Goal: Task Accomplishment & Management: Use online tool/utility

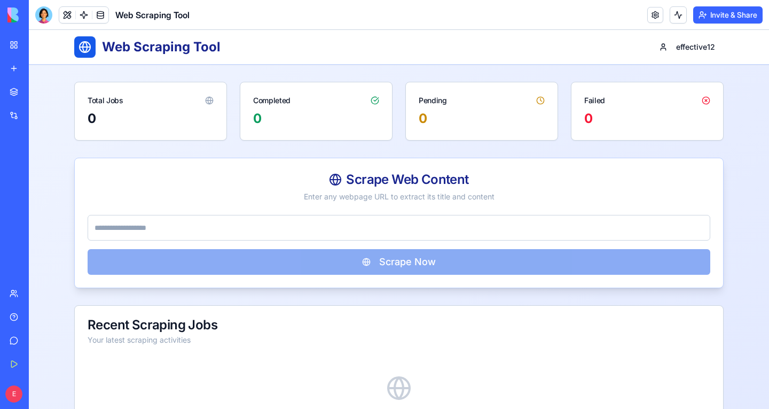
click at [37, 166] on div "Web Scraping Tool" at bounding box center [25, 166] width 30 height 11
click at [17, 9] on img at bounding box center [40, 14] width 66 height 15
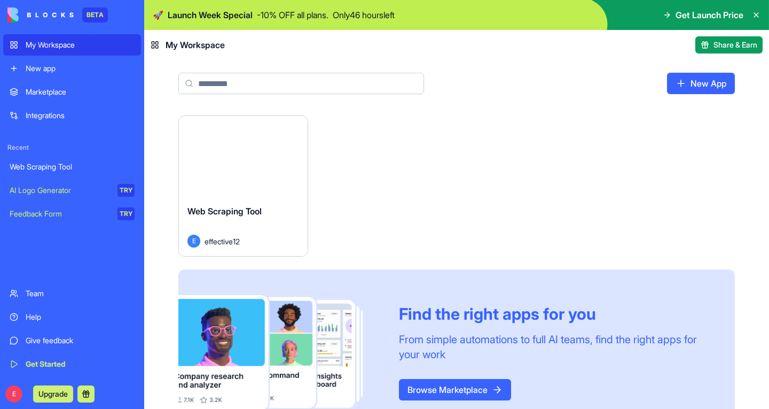
scroll to position [36, 0]
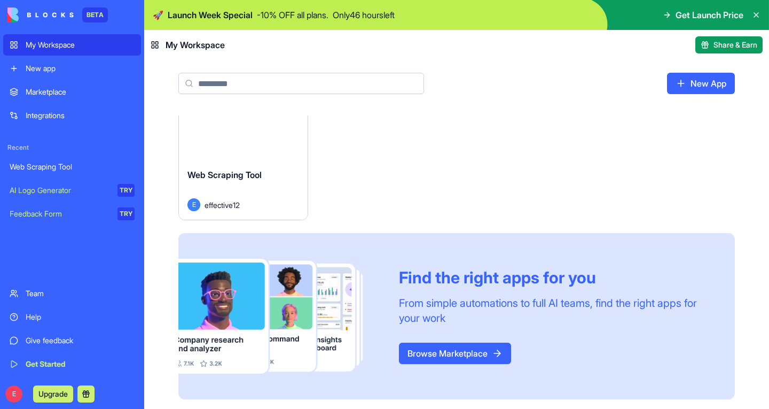
click at [48, 73] on div "New app" at bounding box center [80, 68] width 109 height 11
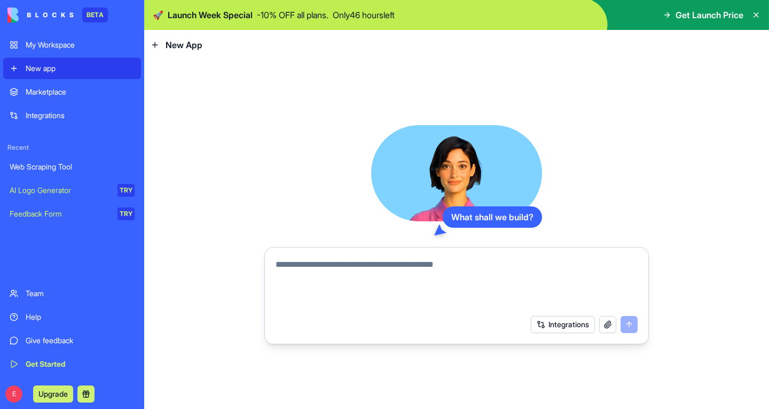
click at [366, 288] on textarea at bounding box center [457, 283] width 362 height 51
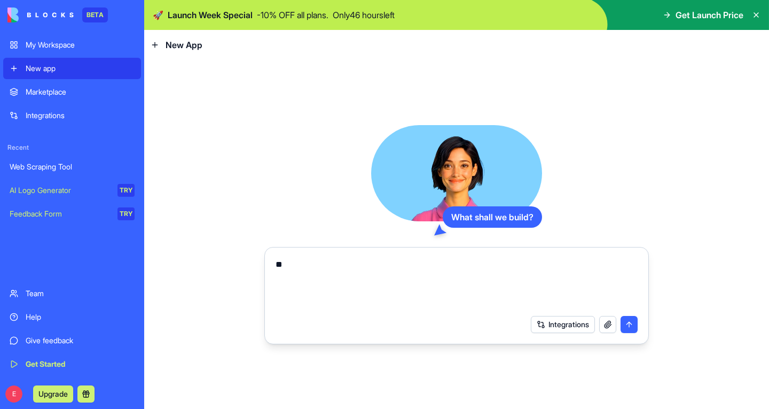
type textarea "*"
click at [81, 165] on div "Web Scraping Tool" at bounding box center [72, 166] width 125 height 11
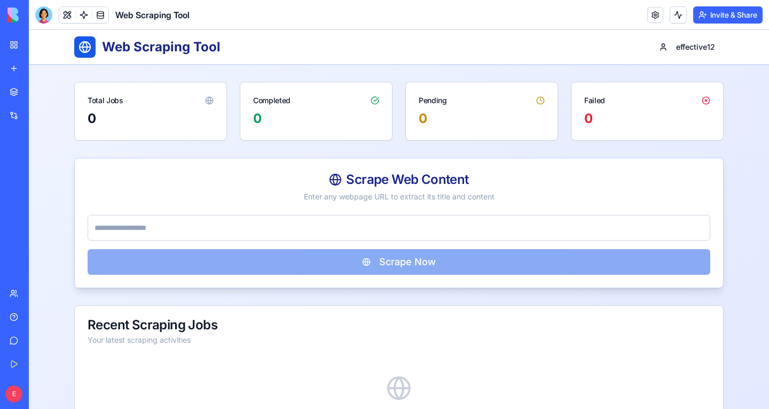
click at [272, 222] on input "url" at bounding box center [399, 228] width 623 height 26
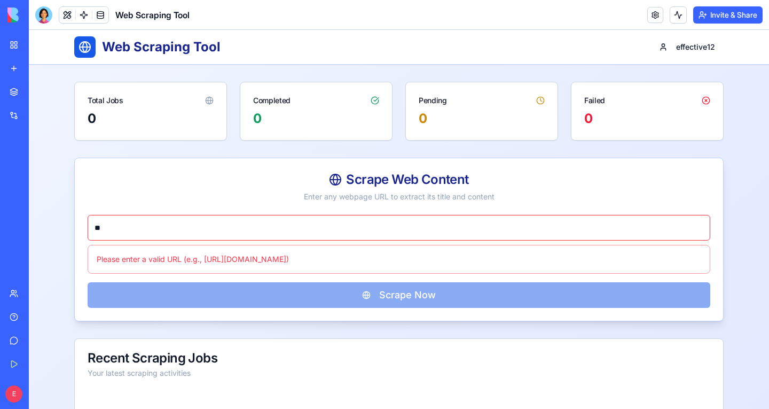
type input "*"
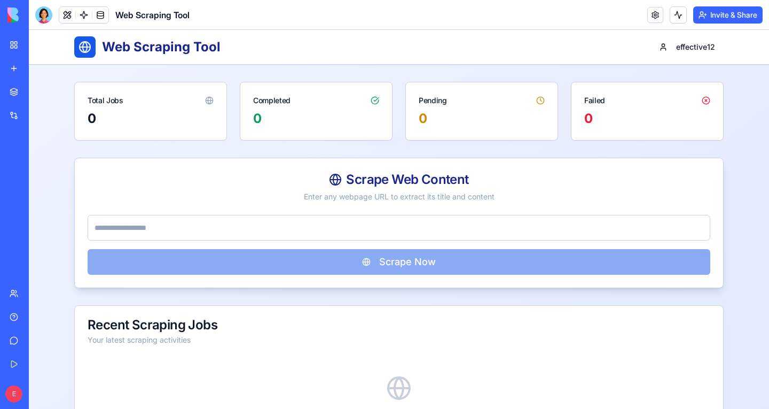
click at [343, 232] on input "url" at bounding box center [399, 228] width 623 height 26
paste input "**********"
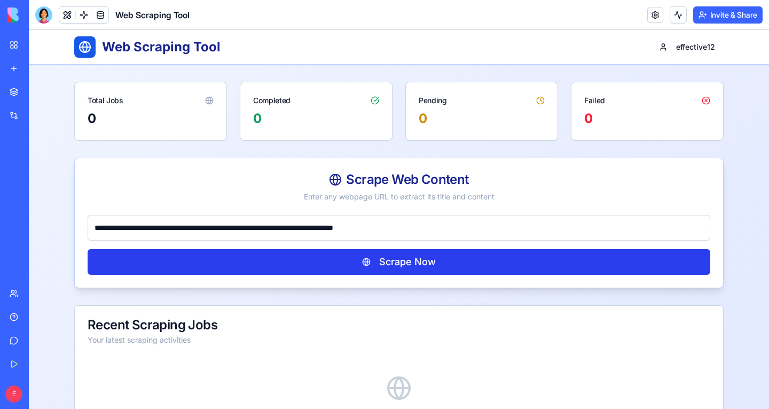
type input "**********"
click at [331, 259] on button "Scrape Now" at bounding box center [399, 262] width 623 height 26
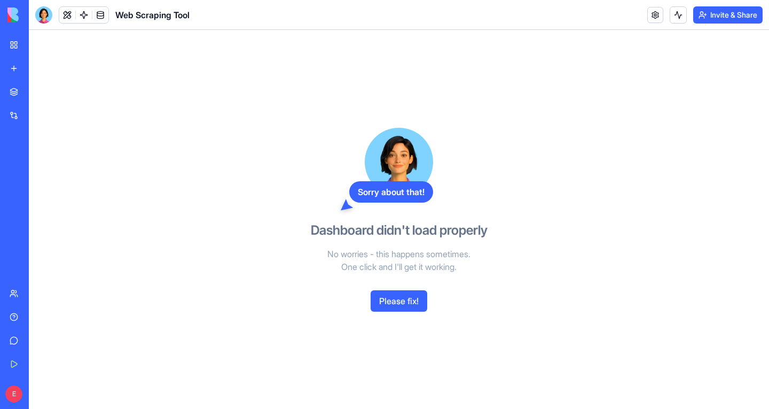
click at [394, 309] on button "Please fix!" at bounding box center [399, 300] width 57 height 21
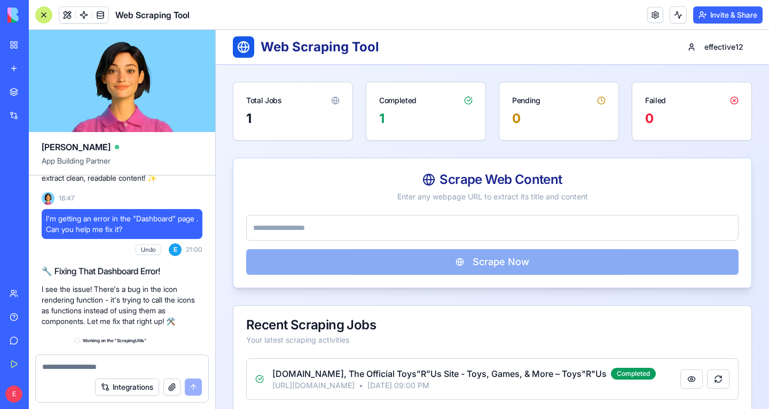
scroll to position [592, 0]
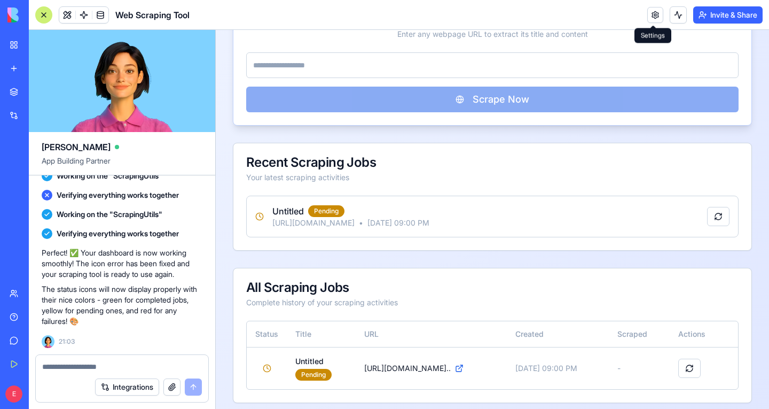
scroll to position [184, 0]
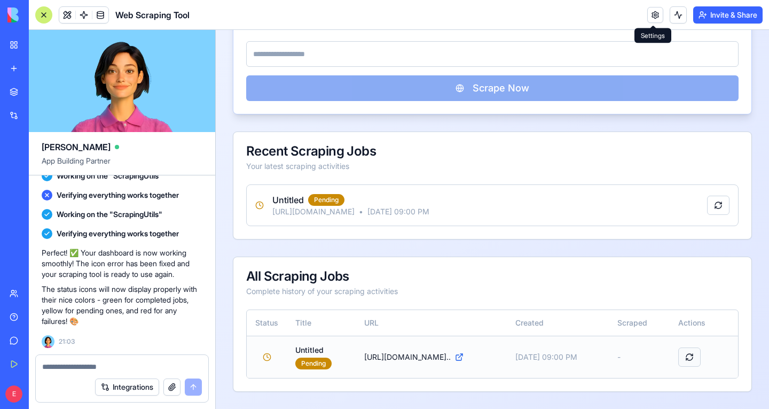
click at [682, 364] on button at bounding box center [689, 356] width 22 height 19
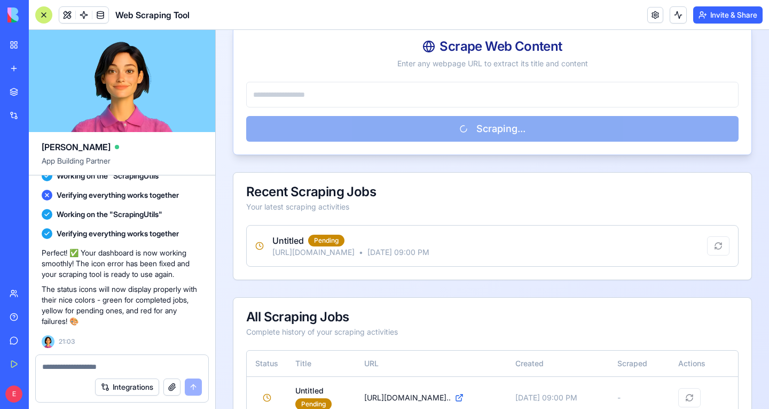
scroll to position [0, 0]
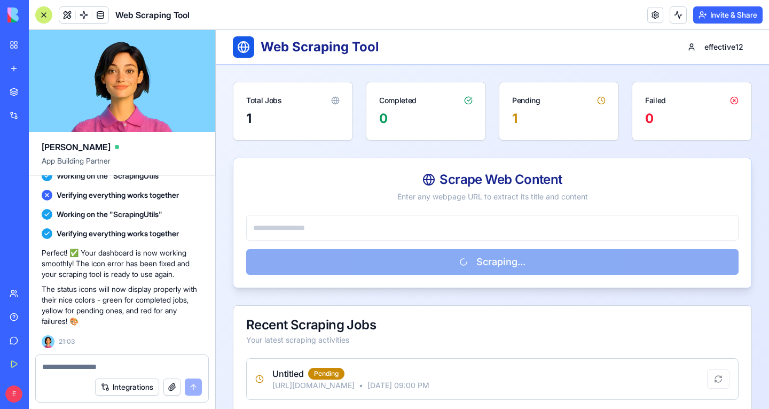
click at [40, 120] on div "Integrations" at bounding box center [33, 115] width 14 height 11
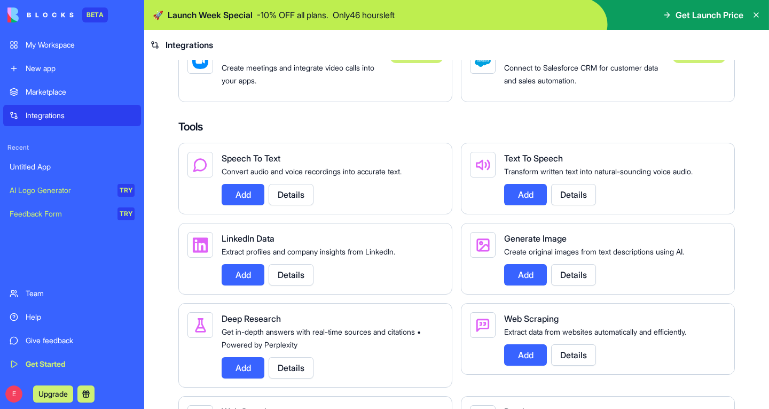
scroll to position [1327, 0]
drag, startPoint x: 528, startPoint y: 259, endPoint x: 416, endPoint y: 149, distance: 157.9
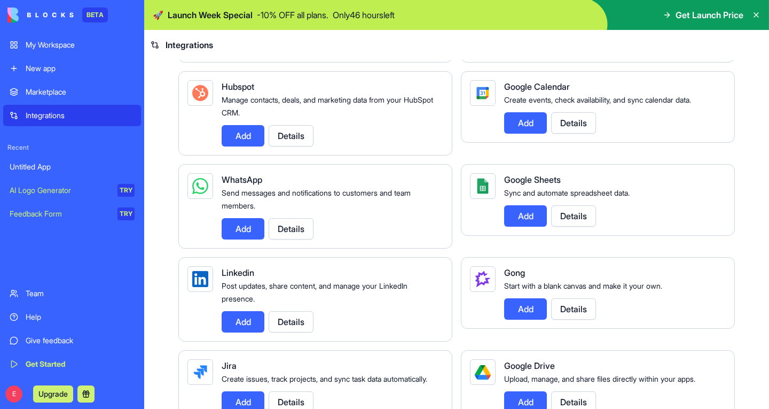
scroll to position [414, 0]
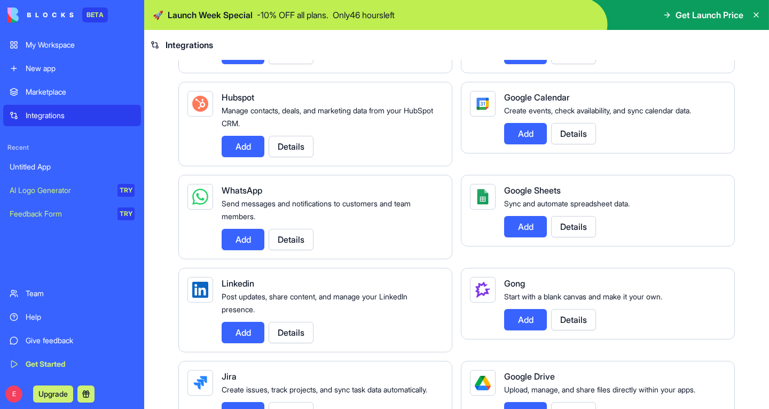
click at [255, 250] on button "Add" at bounding box center [243, 239] width 43 height 21
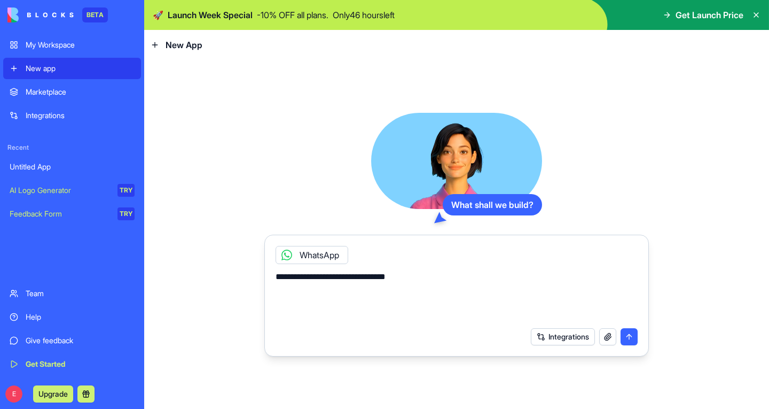
type textarea "**********"
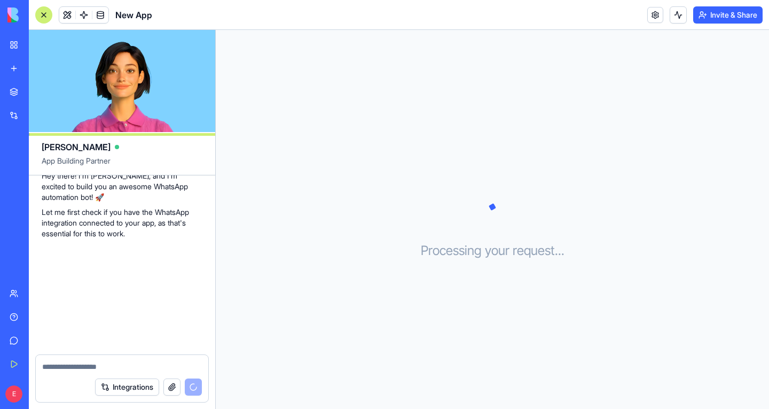
scroll to position [210, 0]
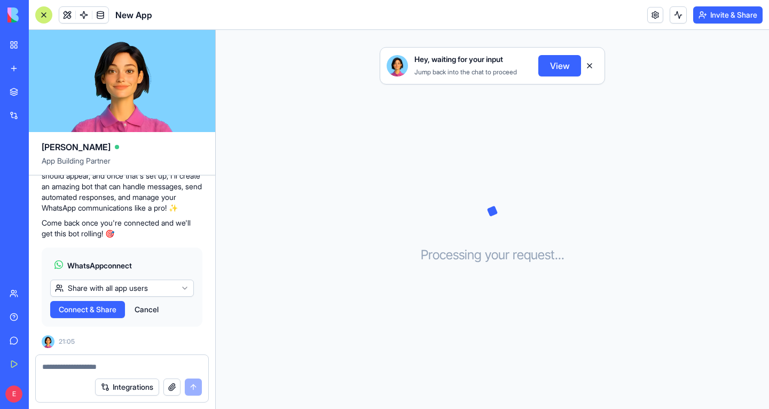
click at [97, 311] on span "Connect & Share" at bounding box center [88, 309] width 58 height 11
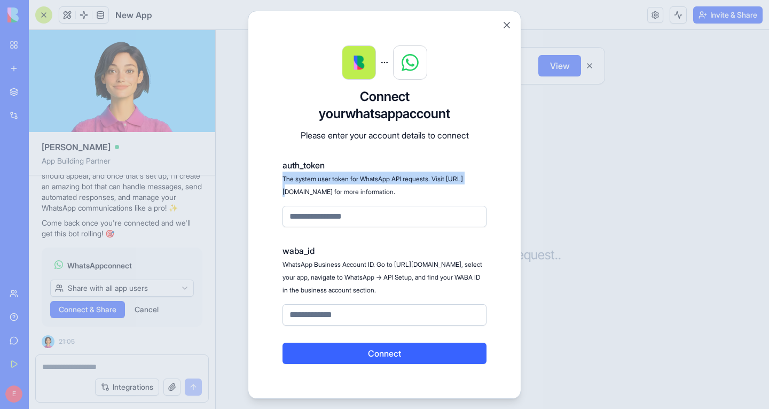
drag, startPoint x: 300, startPoint y: 175, endPoint x: 374, endPoint y: 197, distance: 76.8
click at [374, 197] on div "auth_token The system user token for WhatsApp API requests. Visit https://devel…" at bounding box center [385, 193] width 204 height 68
click at [403, 266] on div "waba_id WhatsApp Business Account ID. Go to https://developers.facebook.com/app…" at bounding box center [385, 284] width 204 height 81
drag, startPoint x: 300, startPoint y: 278, endPoint x: 381, endPoint y: 310, distance: 87.5
click at [381, 310] on div "waba_id WhatsApp Business Account ID. Go to https://developers.facebook.com/app…" at bounding box center [385, 284] width 204 height 81
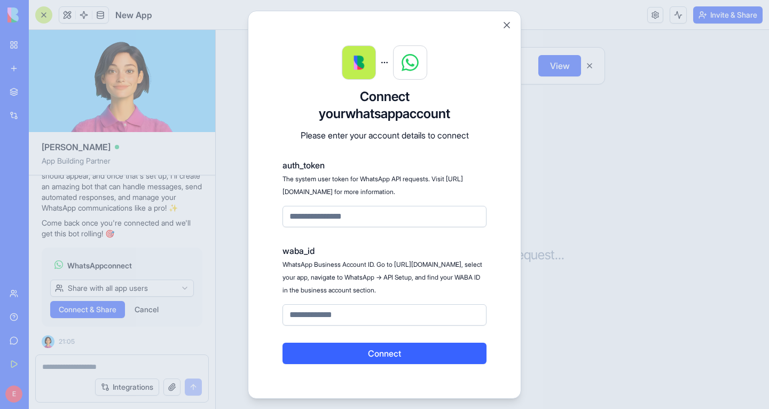
click at [431, 241] on form "Connect your whatsapp account Please enter your account details to connect auth…" at bounding box center [385, 226] width 204 height 276
click at [441, 237] on form "Connect your whatsapp account Please enter your account details to connect auth…" at bounding box center [385, 226] width 204 height 276
click at [509, 20] on button "Close" at bounding box center [507, 25] width 11 height 11
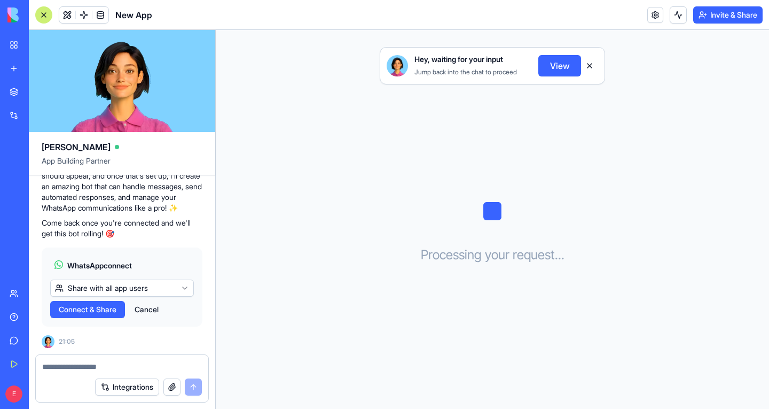
click at [590, 64] on button at bounding box center [589, 65] width 17 height 17
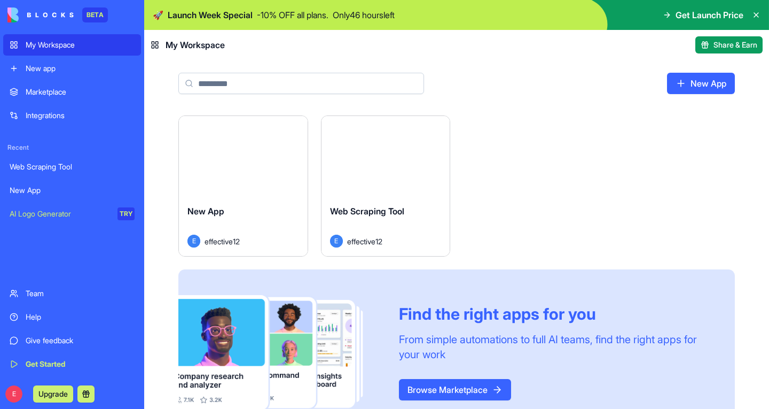
scroll to position [36, 0]
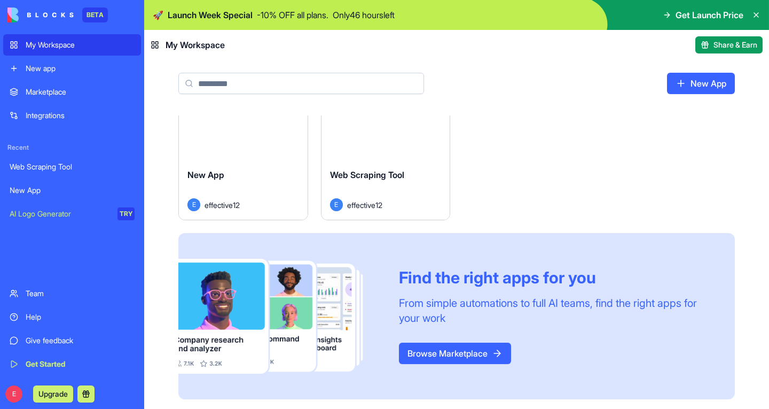
drag, startPoint x: 452, startPoint y: 355, endPoint x: 435, endPoint y: 358, distance: 17.3
click at [435, 358] on link "Browse Marketplace" at bounding box center [455, 352] width 112 height 21
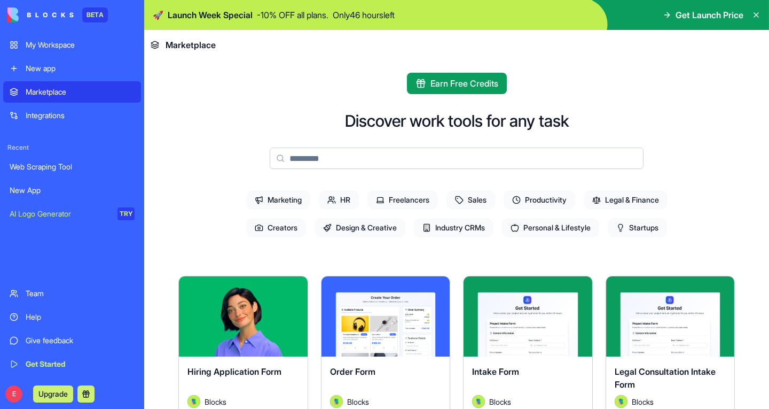
click at [40, 117] on div "Integrations" at bounding box center [80, 115] width 109 height 11
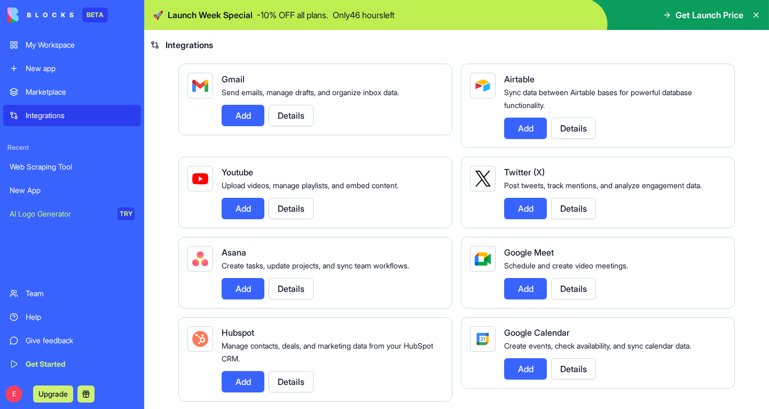
scroll to position [132, 0]
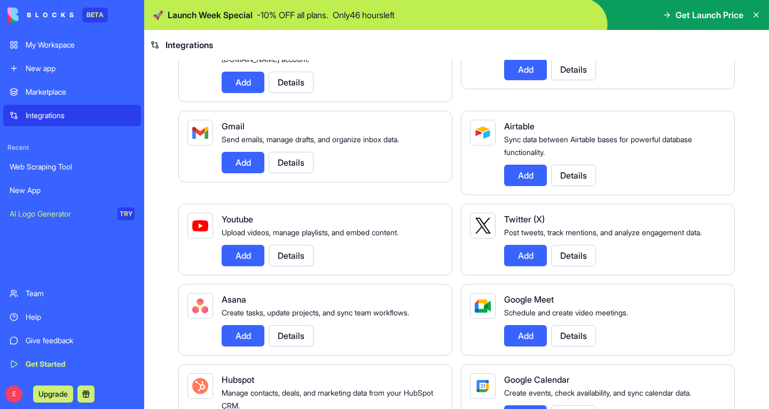
click at [50, 88] on div "Marketplace" at bounding box center [80, 92] width 109 height 11
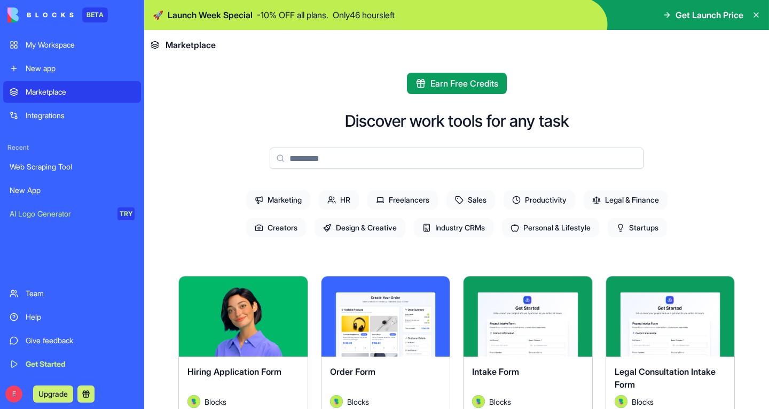
click at [52, 52] on link "My Workspace" at bounding box center [72, 44] width 138 height 21
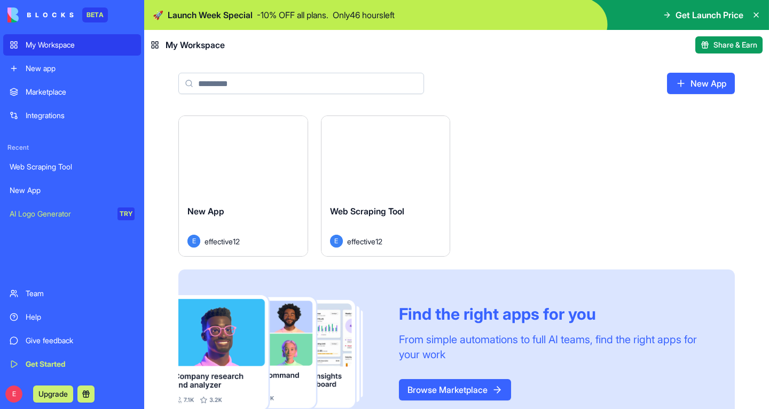
click at [52, 162] on div "Web Scraping Tool" at bounding box center [72, 166] width 125 height 11
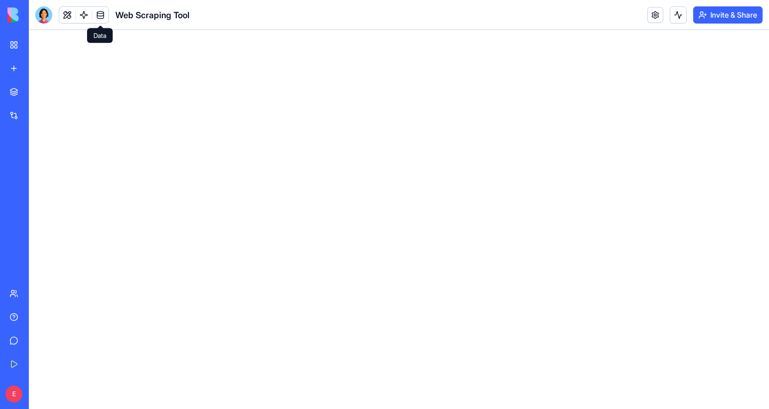
click at [98, 13] on link at bounding box center [100, 15] width 16 height 16
click at [99, 18] on link at bounding box center [100, 15] width 16 height 16
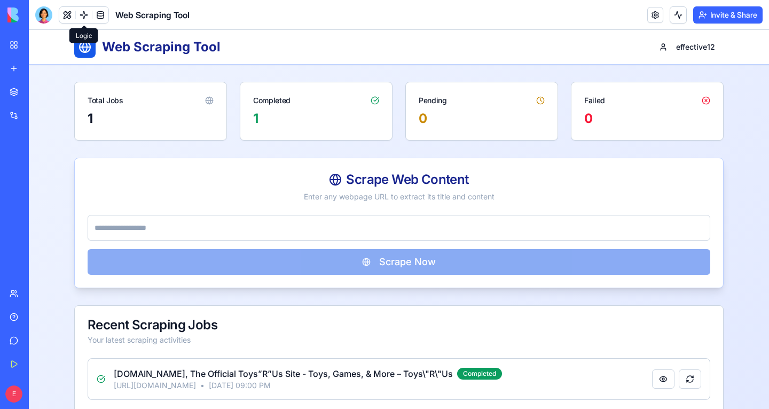
click at [83, 15] on link at bounding box center [84, 15] width 16 height 16
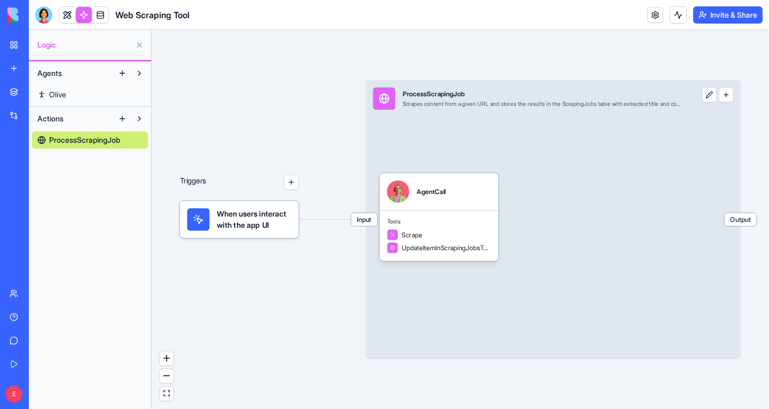
click at [63, 91] on span "Olive" at bounding box center [57, 94] width 17 height 11
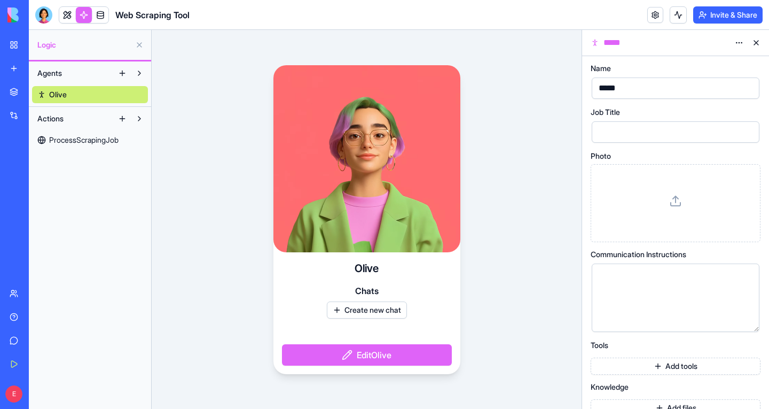
scroll to position [16, 0]
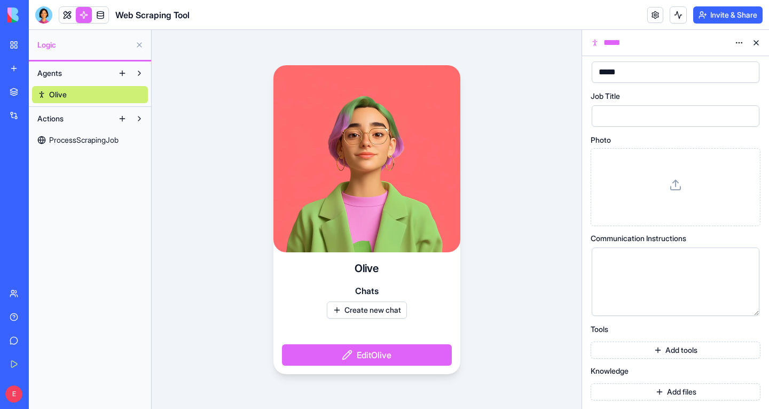
click at [659, 350] on button "Add tools" at bounding box center [676, 349] width 170 height 17
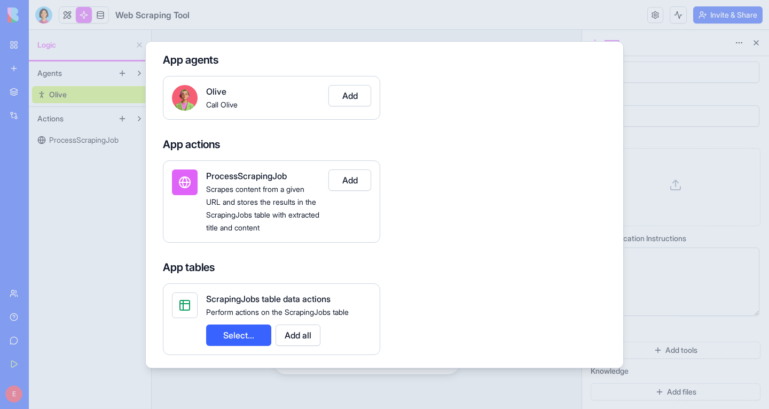
scroll to position [0, 0]
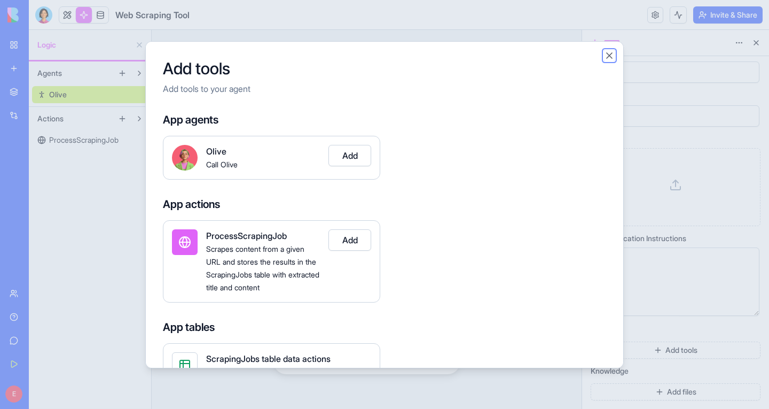
click at [608, 51] on button "Close" at bounding box center [609, 55] width 11 height 11
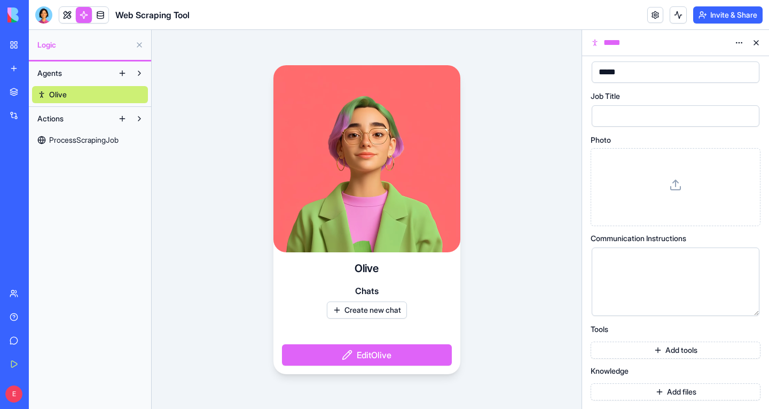
click at [758, 41] on button at bounding box center [756, 42] width 17 height 17
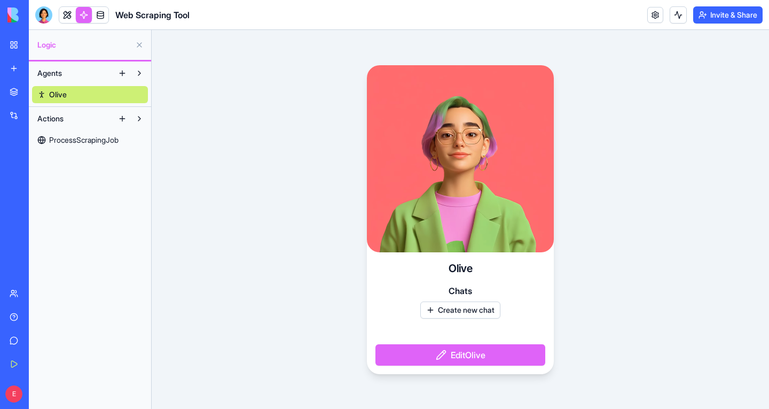
click at [40, 119] on div "Integrations" at bounding box center [33, 115] width 14 height 11
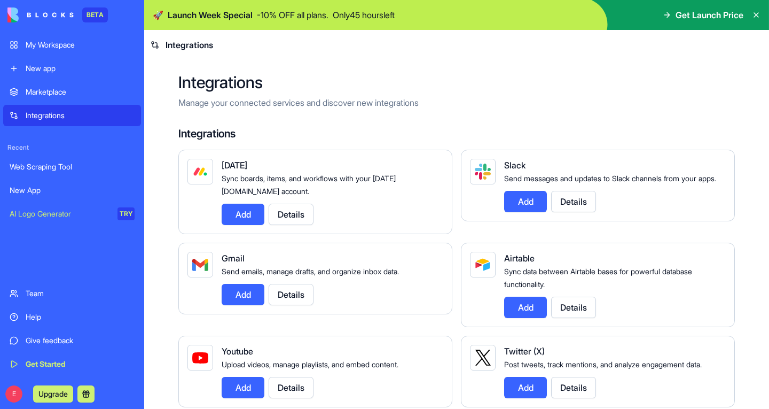
click at [36, 167] on div "Web Scraping Tool" at bounding box center [72, 166] width 125 height 11
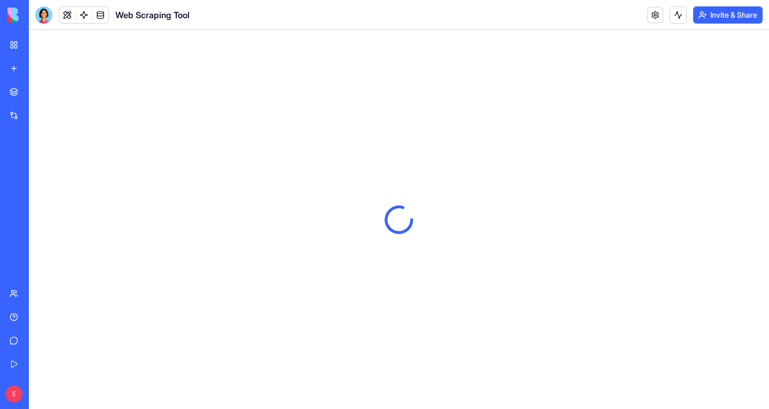
click at [40, 40] on div "My Workspace" at bounding box center [33, 45] width 14 height 11
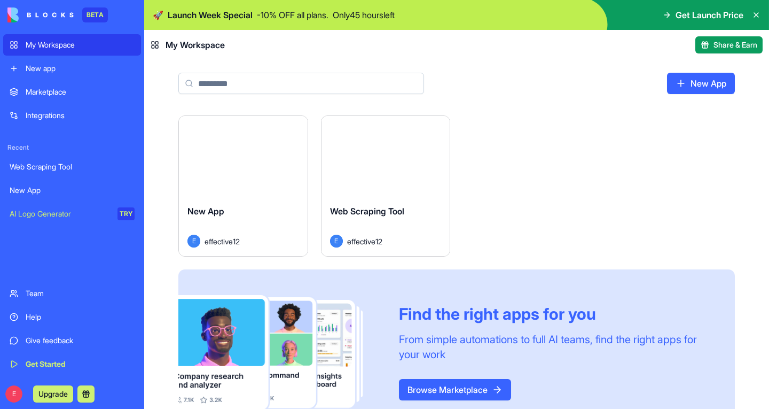
click at [216, 184] on div "Launch" at bounding box center [243, 156] width 129 height 80
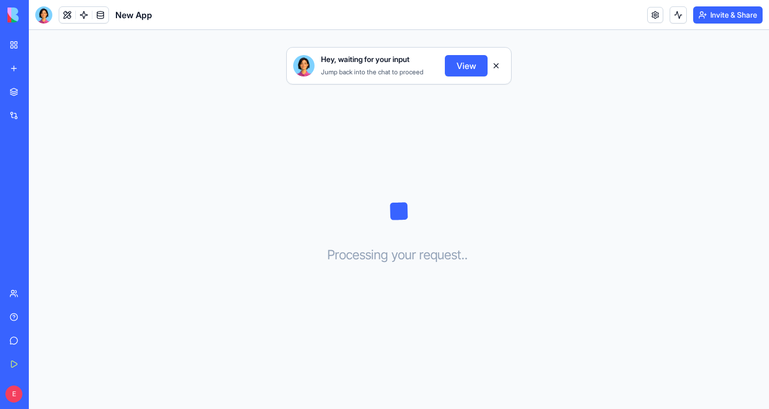
click at [472, 57] on button "View" at bounding box center [466, 65] width 43 height 21
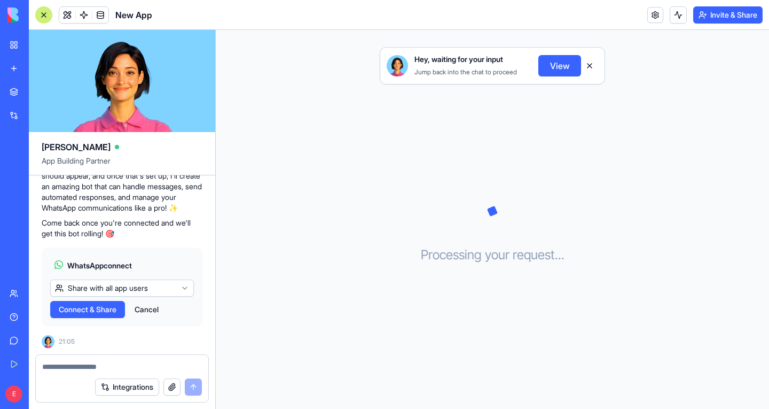
click at [77, 369] on textarea at bounding box center [122, 366] width 160 height 11
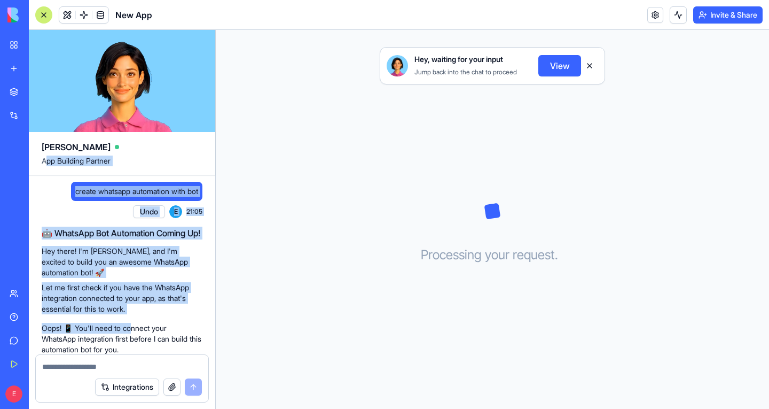
drag, startPoint x: 134, startPoint y: 266, endPoint x: 47, endPoint y: 162, distance: 135.8
click at [47, 162] on div "Ella App Building Partner create whatsapp automation with bot Undo E 21:05 🤖 Wh…" at bounding box center [122, 219] width 187 height 379
click at [47, 162] on span "App Building Partner" at bounding box center [122, 164] width 161 height 19
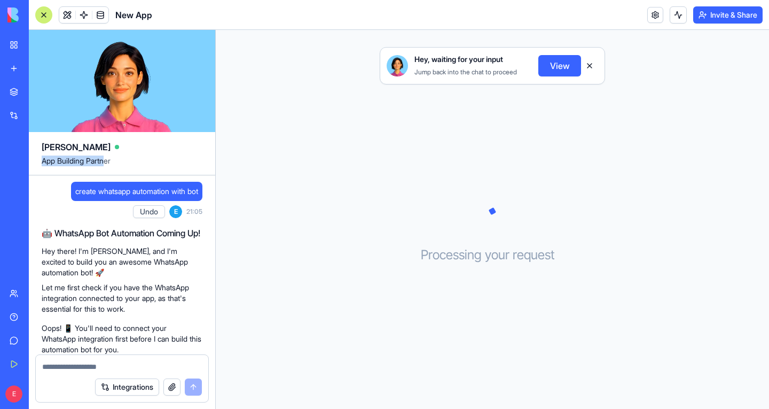
drag, startPoint x: 44, startPoint y: 159, endPoint x: 107, endPoint y: 166, distance: 63.9
click at [107, 166] on span "App Building Partner" at bounding box center [122, 164] width 161 height 19
click at [129, 157] on span "App Building Partner" at bounding box center [122, 164] width 161 height 19
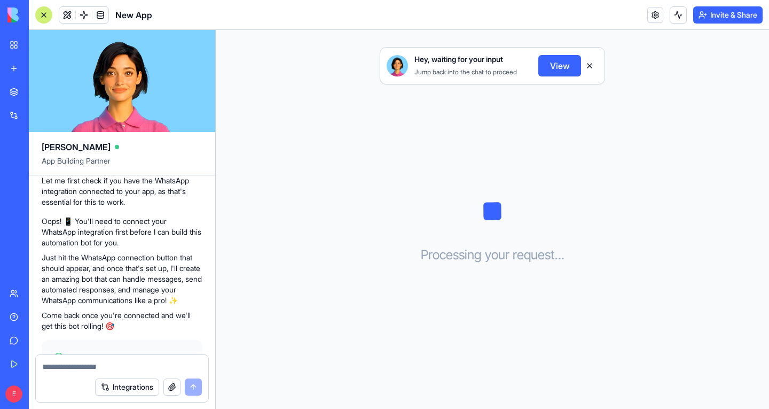
scroll to position [210, 0]
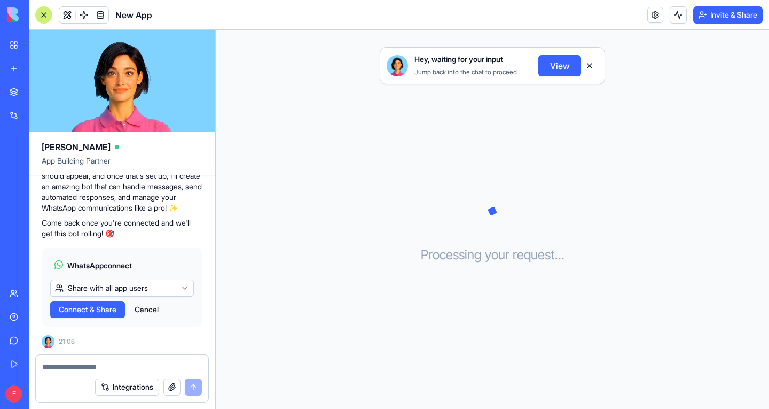
click at [15, 116] on link "Integrations" at bounding box center [24, 115] width 43 height 21
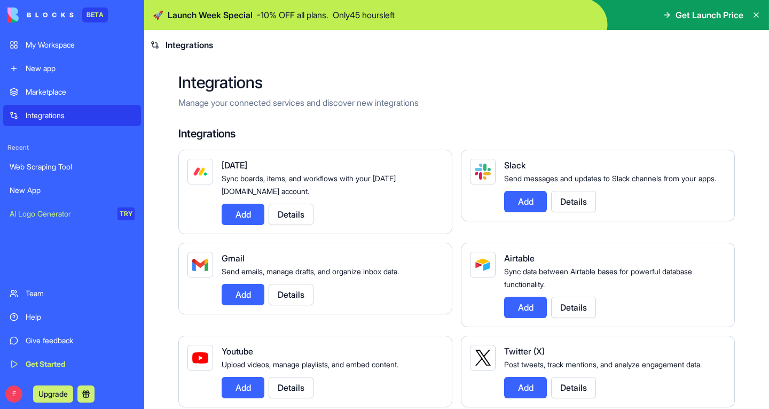
click at [32, 191] on div "New App" at bounding box center [72, 190] width 125 height 11
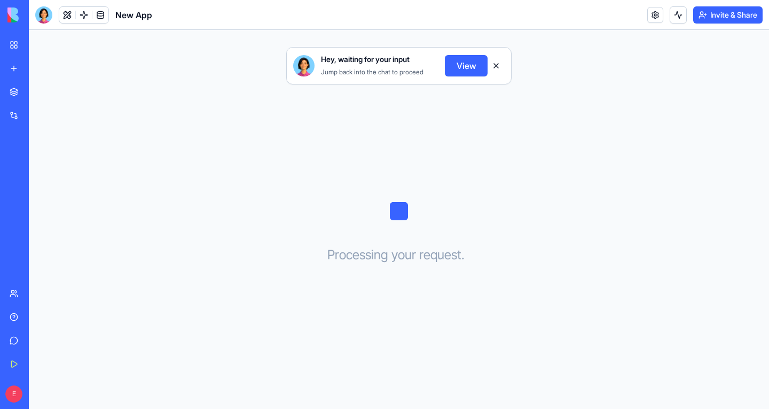
click at [462, 65] on button "View" at bounding box center [466, 65] width 43 height 21
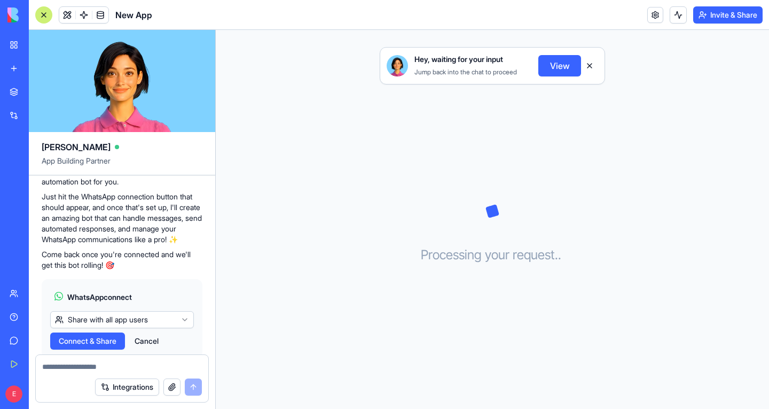
scroll to position [210, 0]
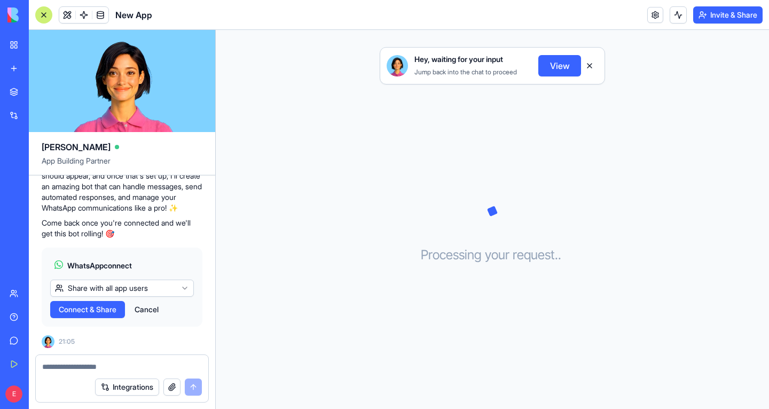
click at [124, 390] on button "Integrations" at bounding box center [127, 386] width 64 height 17
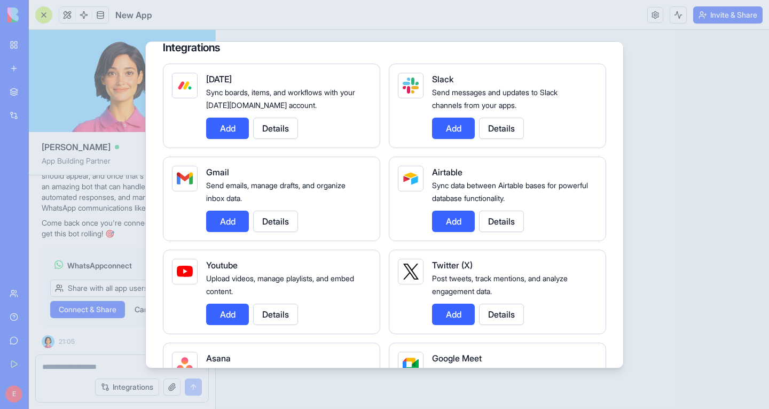
scroll to position [0, 0]
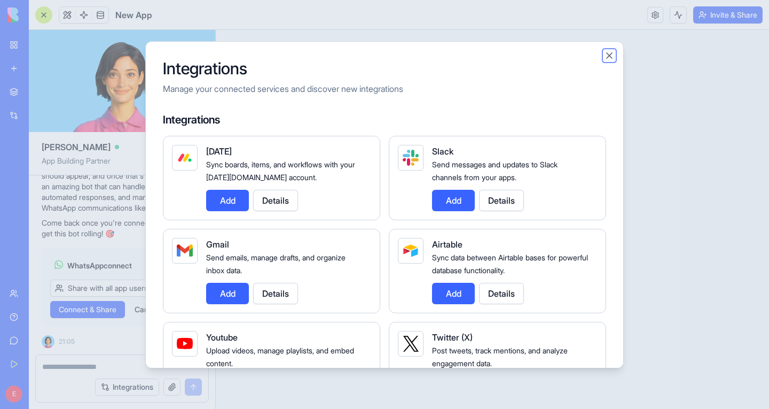
click at [610, 53] on button "Close" at bounding box center [609, 55] width 11 height 11
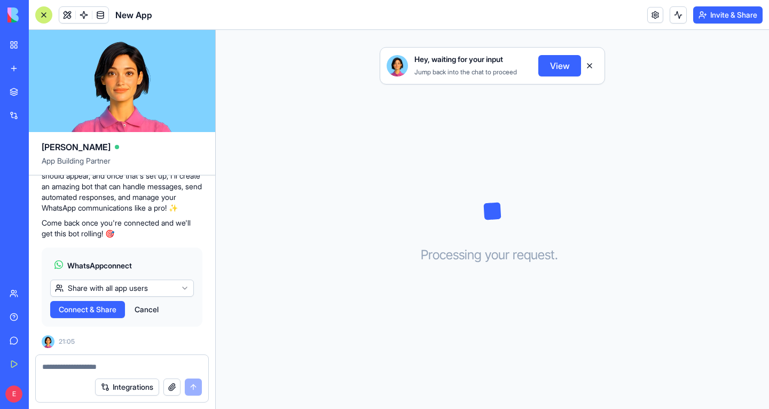
click at [143, 391] on button "Integrations" at bounding box center [127, 386] width 64 height 17
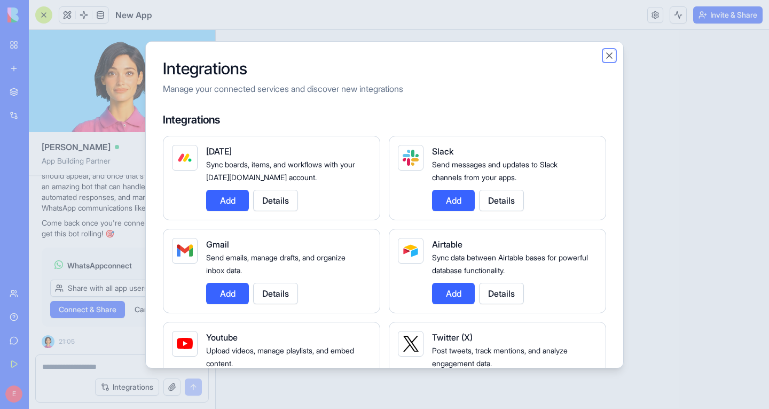
click at [610, 57] on button "Close" at bounding box center [609, 55] width 11 height 11
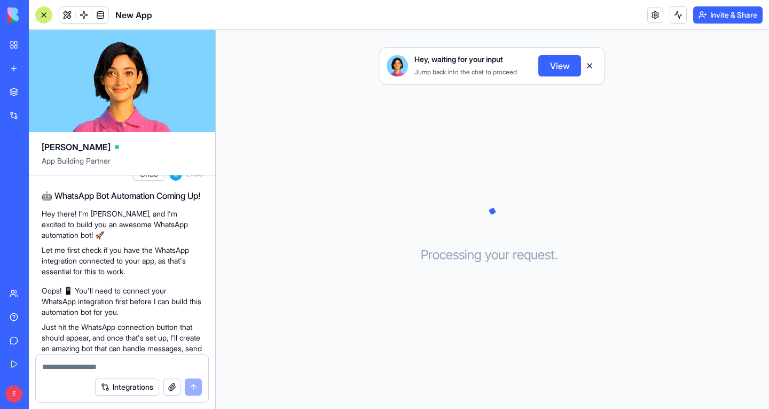
scroll to position [34, 0]
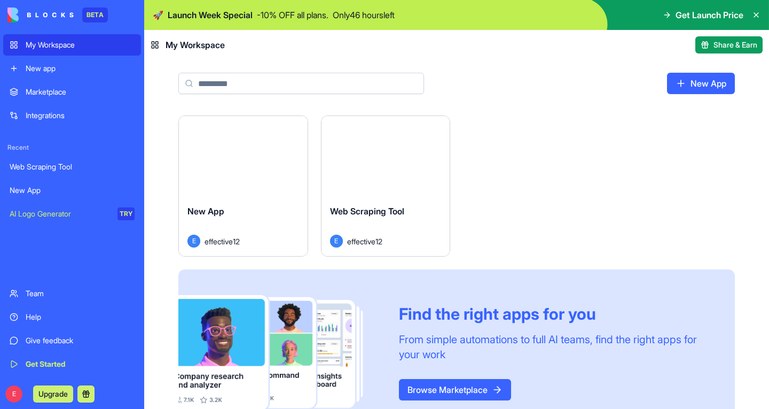
click at [141, 101] on div "BETA My Workspace New app Marketplace Integrations Recent Web Scraping Tool New…" at bounding box center [72, 204] width 144 height 409
click at [44, 163] on div "Web Scraping Tool" at bounding box center [72, 166] width 125 height 11
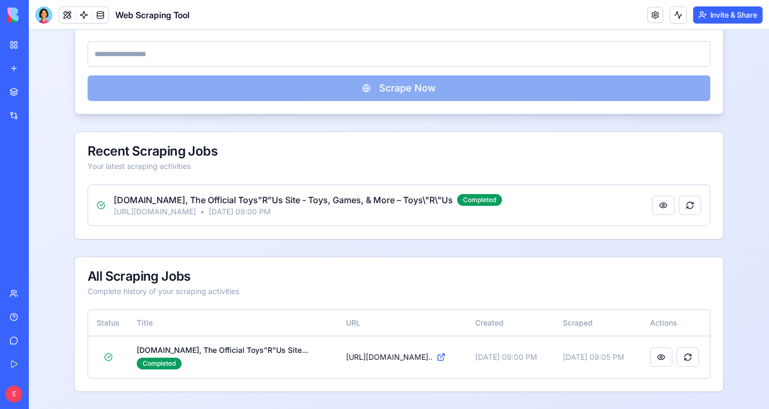
scroll to position [184, 0]
click at [179, 348] on div "[DOMAIN_NAME], The Official Toys”R”Us Site..." at bounding box center [233, 350] width 192 height 11
click at [369, 353] on span "[URL][DOMAIN_NAME].." at bounding box center [389, 356] width 87 height 11
click at [660, 196] on button "button" at bounding box center [663, 205] width 22 height 19
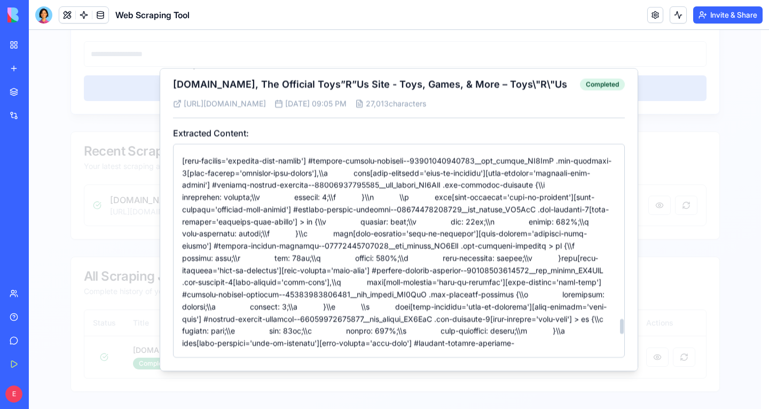
scroll to position [2238, 0]
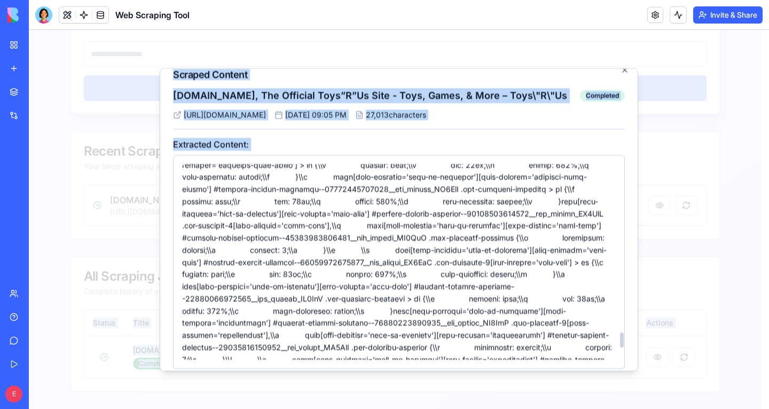
scroll to position [33, 0]
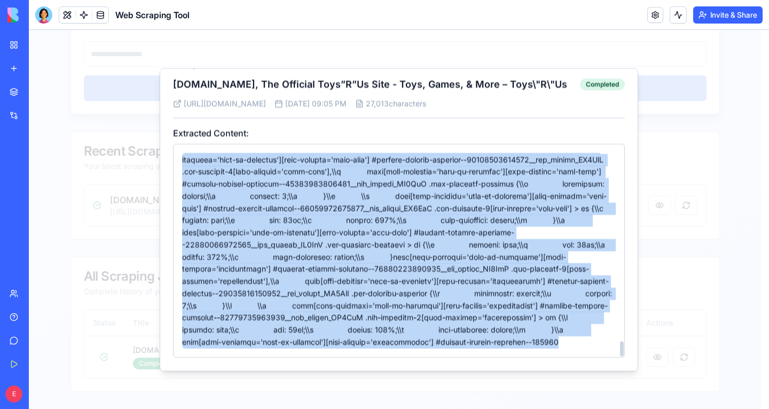
drag, startPoint x: 178, startPoint y: 184, endPoint x: 573, endPoint y: 343, distance: 425.7
click at [573, 343] on div at bounding box center [399, 251] width 452 height 214
copy div "Skip to content\\n \\n\\n\\n\\n\\n\\n\\n\\n\\n .drawer {\\n visibility: hidden;…"
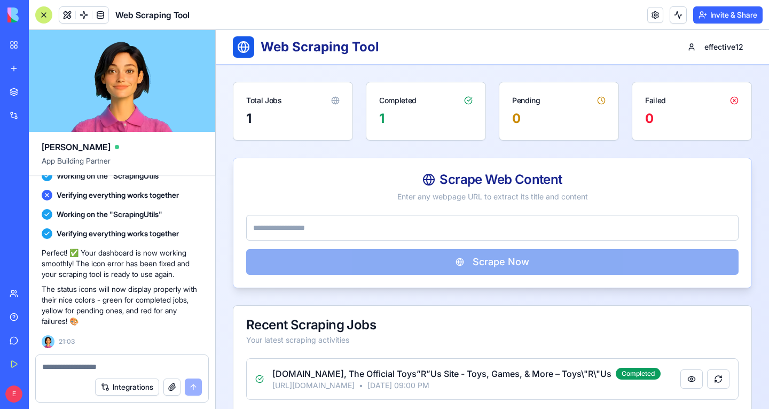
click at [46, 85] on link "Marketplace" at bounding box center [24, 91] width 43 height 21
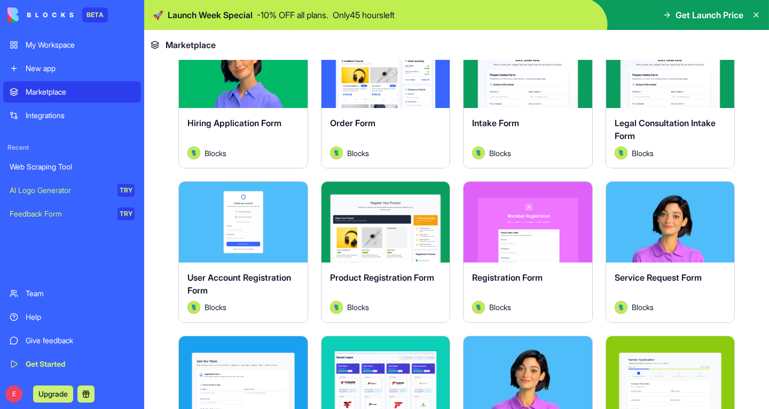
scroll to position [343, 0]
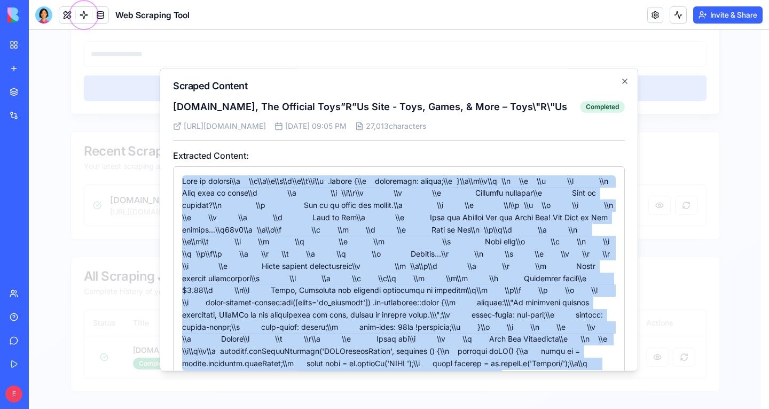
scroll to position [2527, 0]
